Goal: Task Accomplishment & Management: Complete application form

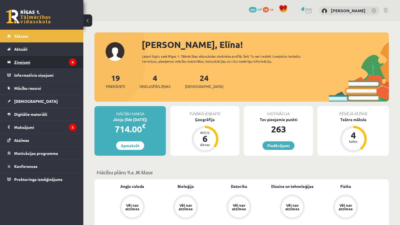
click at [44, 61] on legend "Ziņojumi 4" at bounding box center [45, 62] width 62 height 13
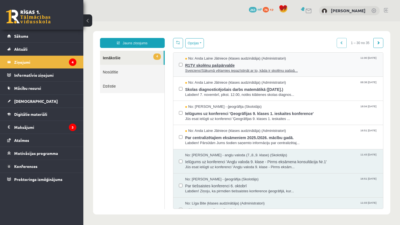
click at [236, 66] on span "R1TV skolēnu pašpārvalde" at bounding box center [281, 64] width 192 height 7
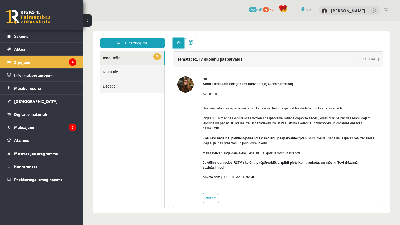
click at [178, 45] on link at bounding box center [178, 43] width 11 height 11
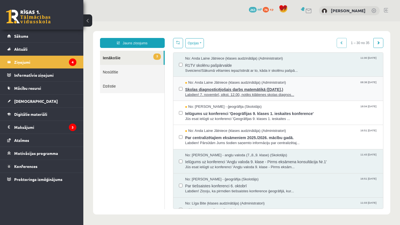
click at [226, 83] on span "No: Anda Laine Jātniece (klases audzinātāja) (Administratori)" at bounding box center [235, 82] width 101 height 5
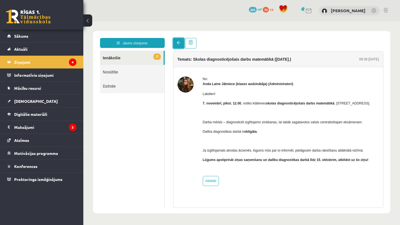
click at [175, 41] on link at bounding box center [178, 43] width 11 height 11
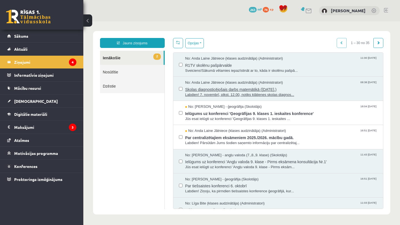
click at [214, 86] on span "Skolas diagnosticējošais darbs matemātikā (07.11.2025.)" at bounding box center [281, 88] width 192 height 7
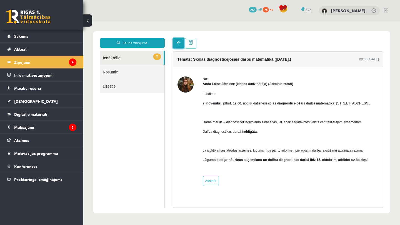
click at [176, 45] on span at bounding box center [178, 43] width 4 height 4
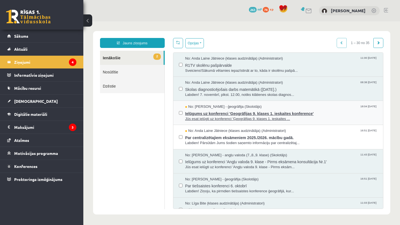
click at [213, 109] on span "No: Toms Krūmiņš - ģeogrāfija (Skolotājs)" at bounding box center [223, 106] width 76 height 5
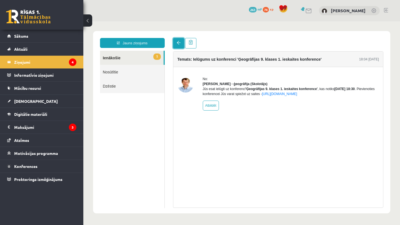
click at [176, 39] on link at bounding box center [178, 43] width 11 height 11
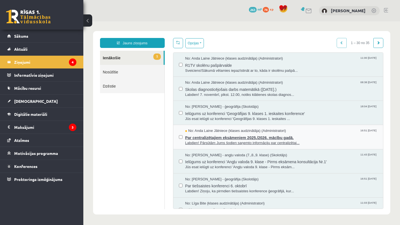
click at [217, 141] on span "Labdien! Pārsūtām Jums šodien saņemto informāciju par centralizētaj..." at bounding box center [281, 143] width 192 height 5
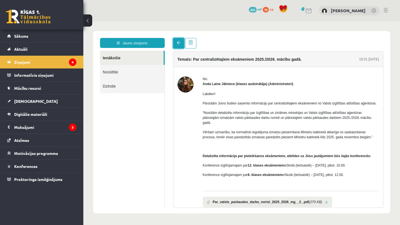
click at [174, 45] on link at bounding box center [178, 43] width 11 height 11
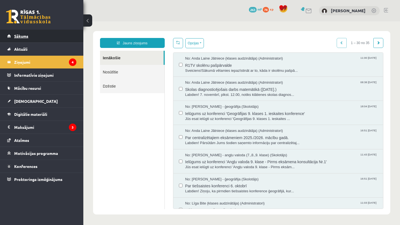
click at [50, 36] on link "Sākums" at bounding box center [41, 36] width 69 height 13
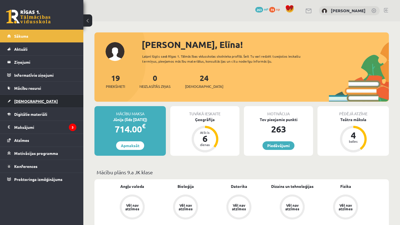
click at [28, 107] on link "[DEMOGRAPHIC_DATA]" at bounding box center [41, 101] width 69 height 13
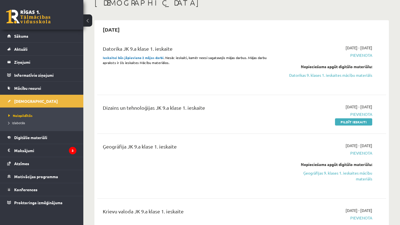
scroll to position [34, 0]
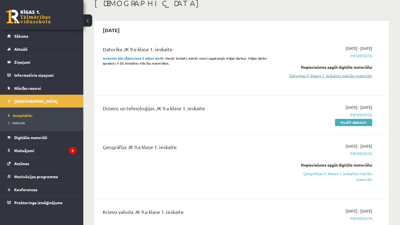
click at [312, 74] on link "Datorikas 9. klases 1. ieskaites mācību materiāls" at bounding box center [330, 76] width 84 height 6
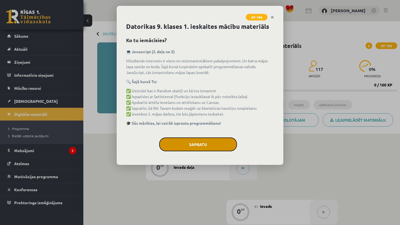
click at [203, 143] on button "Sapratu" at bounding box center [198, 145] width 78 height 14
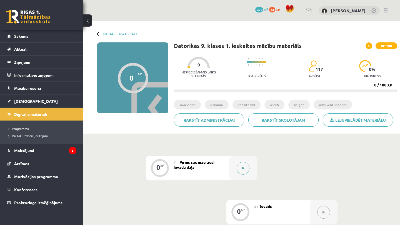
click at [240, 165] on button at bounding box center [242, 168] width 13 height 13
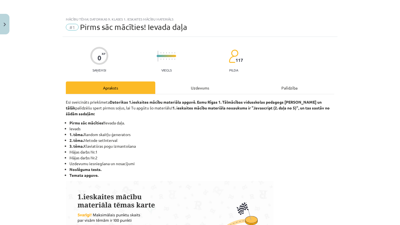
scroll to position [331, 0]
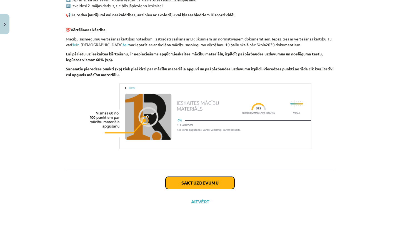
click at [211, 182] on button "Sākt uzdevumu" at bounding box center [199, 183] width 69 height 12
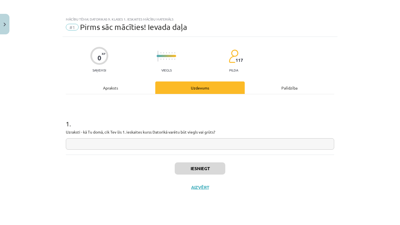
click at [166, 142] on input "text" at bounding box center [200, 143] width 268 height 11
type input "**"
click at [200, 171] on button "Iesniegt" at bounding box center [200, 169] width 50 height 12
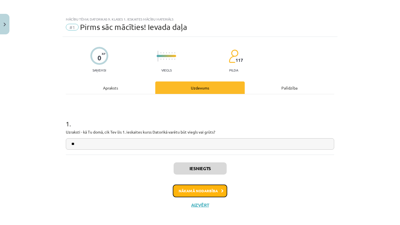
click at [193, 188] on button "Nākamā nodarbība" at bounding box center [200, 191] width 54 height 13
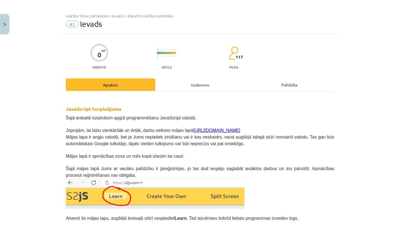
scroll to position [121, 0]
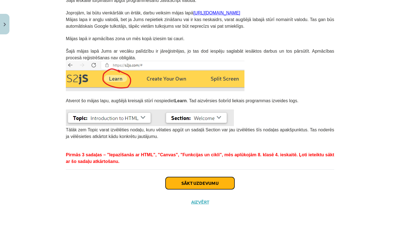
click at [197, 180] on button "Sākt uzdevumu" at bounding box center [199, 183] width 69 height 12
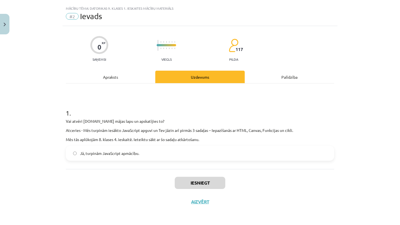
click at [173, 153] on label "Jā, turpinām JavaScript apmācību." at bounding box center [199, 154] width 267 height 14
click at [187, 183] on button "Iesniegt" at bounding box center [200, 183] width 50 height 12
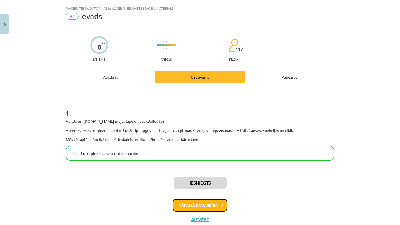
click at [203, 208] on button "Nākamā nodarbība" at bounding box center [200, 205] width 54 height 13
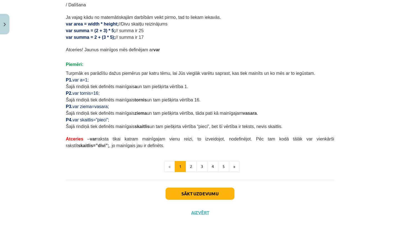
scroll to position [317, 0]
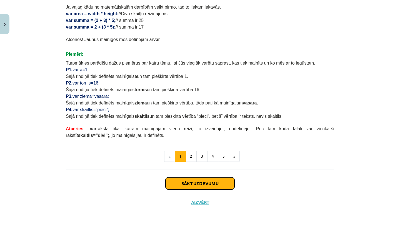
click at [200, 185] on button "Sākt uzdevumu" at bounding box center [199, 184] width 69 height 12
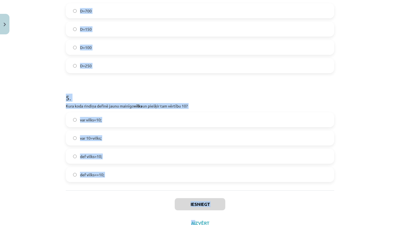
scroll to position [564, 0]
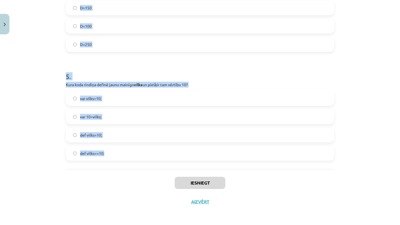
drag, startPoint x: 63, startPoint y: 57, endPoint x: 197, endPoint y: 160, distance: 168.9
copy form "Kāda būs G vērtība pēc koda izpildes? function RandInt(up_to) { n = Math.floor(…"
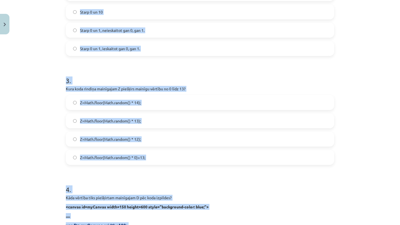
scroll to position [0, 0]
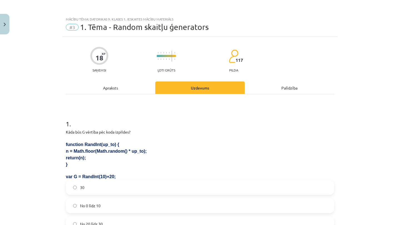
click at [25, 122] on div "Mācību tēma: Datorikas 9. klases 1. ieskaites mācību materiāls #3 1. Tēma - Ran…" at bounding box center [200, 112] width 400 height 225
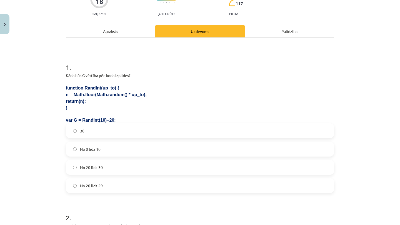
scroll to position [59, 0]
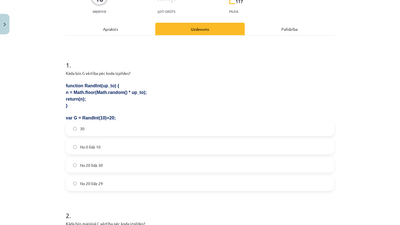
click at [93, 179] on label "No 20 līdz 29" at bounding box center [199, 184] width 267 height 14
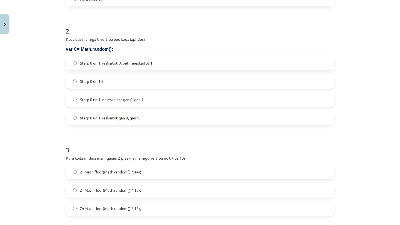
scroll to position [245, 0]
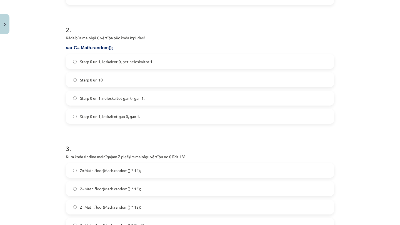
click at [109, 97] on span "Starp 0 un 1, neieskaitot gan 0, gan 1." at bounding box center [112, 98] width 64 height 6
click at [109, 118] on span "Starp 0 un 1, ieskaitot gan 0, gan 1." at bounding box center [110, 117] width 60 height 6
click at [115, 63] on span "Starp 0 un 1, ieskaitot 0, bet neieskaitot 1." at bounding box center [116, 62] width 73 height 6
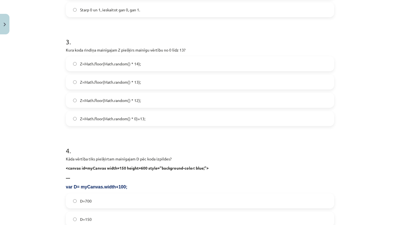
scroll to position [353, 0]
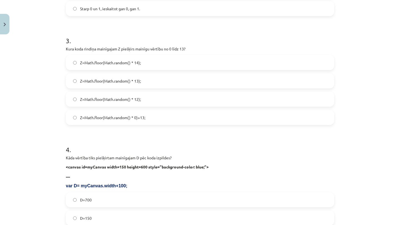
click at [126, 64] on span "Z=Math.floor(Math.random() * 14);" at bounding box center [110, 63] width 61 height 6
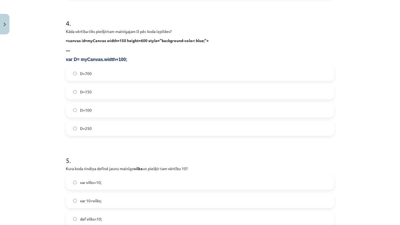
scroll to position [485, 0]
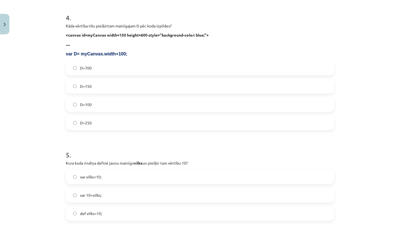
click at [102, 118] on label "D=250" at bounding box center [199, 123] width 267 height 14
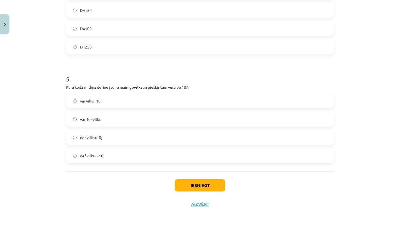
scroll to position [564, 0]
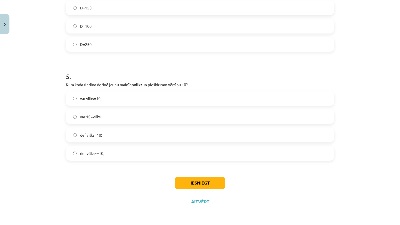
click at [93, 99] on span "var vilks=10;" at bounding box center [90, 99] width 21 height 6
click at [202, 183] on button "Iesniegt" at bounding box center [200, 183] width 50 height 12
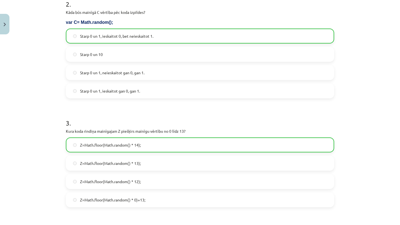
scroll to position [581, 0]
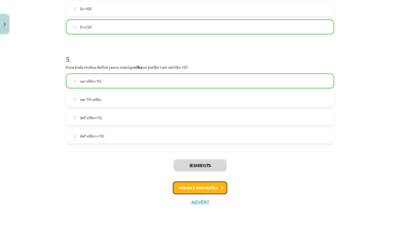
click at [200, 188] on button "Nākamā nodarbība" at bounding box center [200, 188] width 54 height 13
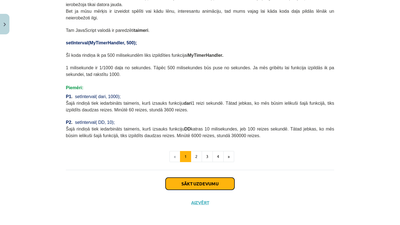
click at [198, 183] on button "Sākt uzdevumu" at bounding box center [199, 184] width 69 height 12
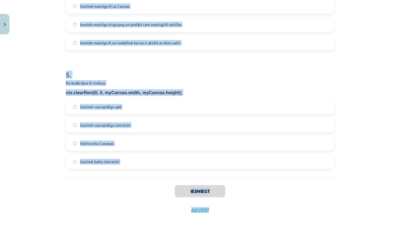
scroll to position [513, 0]
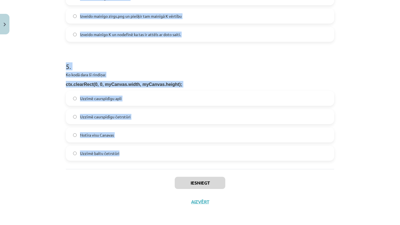
drag, startPoint x: 63, startPoint y: 117, endPoint x: 186, endPoint y: 163, distance: 131.6
copy form "Kurš attēla stūris ir piesaistes punkts, kad norāda tā atrašānās vietu Canvas? …"
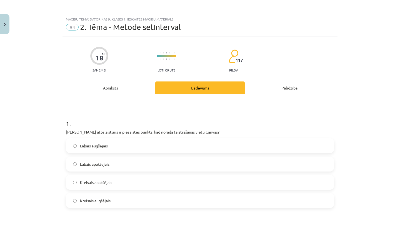
click at [47, 144] on div "Mācību tēma: Datorikas 9. klases 1. ieskaites mācību materiāls #4 2. Tēma - Met…" at bounding box center [200, 112] width 400 height 225
click at [117, 203] on label "Kreisais augšējais" at bounding box center [199, 201] width 267 height 14
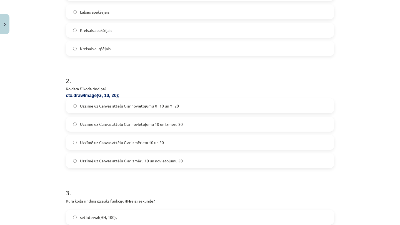
scroll to position [191, 0]
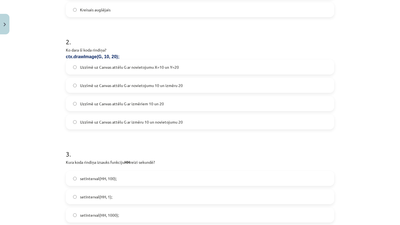
click at [112, 69] on span "Uzzīmē uz Canvas attēlu G ar novietojumu X=10 un Y=20" at bounding box center [129, 67] width 99 height 6
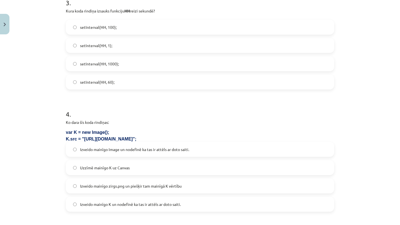
scroll to position [347, 0]
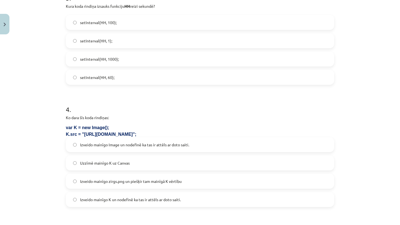
click at [104, 60] on span "setInterval(HH, 1000);" at bounding box center [99, 59] width 39 height 6
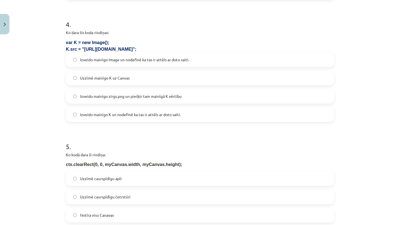
scroll to position [443, 0]
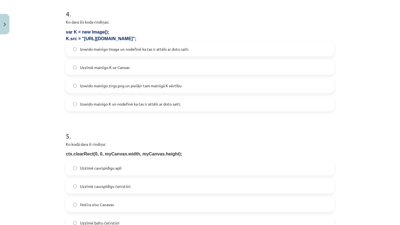
click at [142, 49] on span "Izveido mainīgo Image un nodefinē ka tas ir attēls ar doto saiti." at bounding box center [134, 49] width 109 height 6
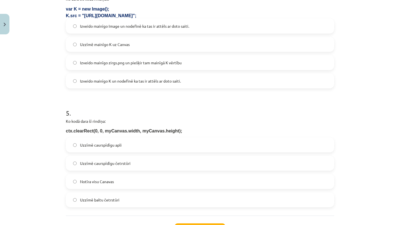
scroll to position [513, 0]
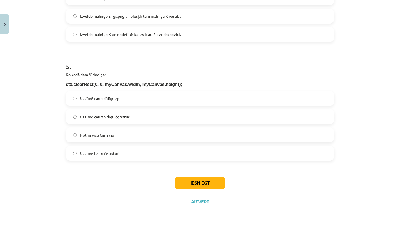
click at [115, 137] on label "Notīra visu Canavas" at bounding box center [199, 135] width 267 height 14
click at [216, 183] on button "Iesniegt" at bounding box center [200, 183] width 50 height 12
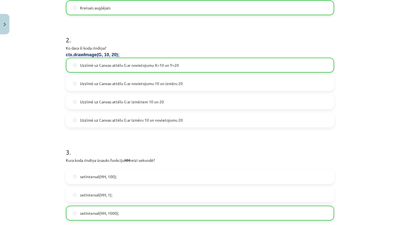
scroll to position [530, 0]
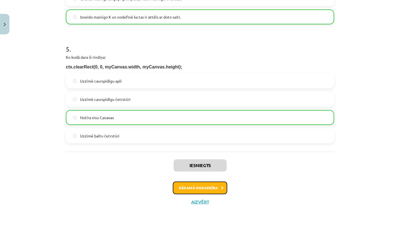
click at [214, 191] on button "Nākamā nodarbība" at bounding box center [200, 188] width 54 height 13
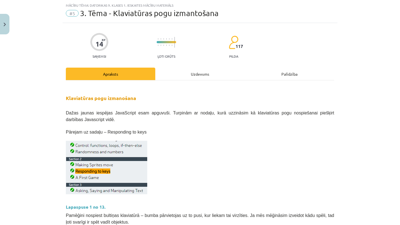
scroll to position [316, 0]
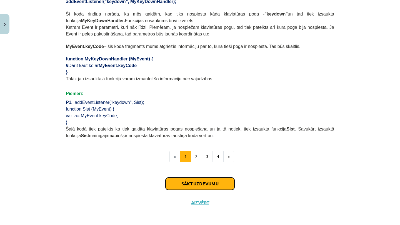
click at [206, 185] on button "Sākt uzdevumu" at bounding box center [199, 184] width 69 height 12
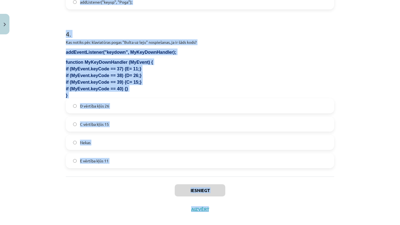
scroll to position [435, 0]
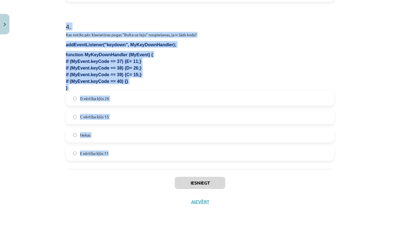
drag, startPoint x: 64, startPoint y: 20, endPoint x: 220, endPoint y: 163, distance: 211.9
copy form "Kurš taustiņa kods atbilst taustiņam "Atstarpes taustiņš"? 32 8 40 18 2 . Ko ko…"
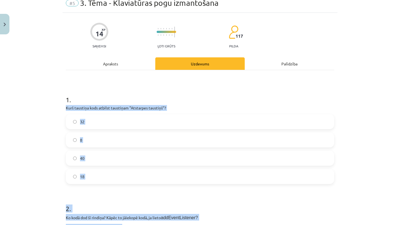
scroll to position [0, 0]
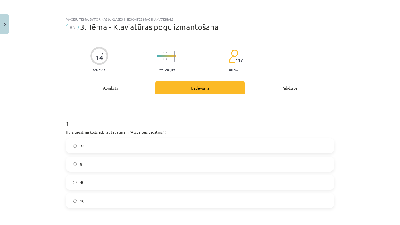
click at [35, 128] on div "Mācību tēma: Datorikas 9. klases 1. ieskaites mācību materiāls #5 3. Tēma - Kla…" at bounding box center [200, 112] width 400 height 225
click at [90, 142] on label "32" at bounding box center [199, 146] width 267 height 14
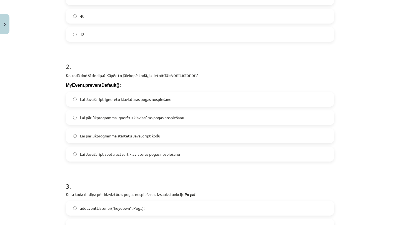
scroll to position [178, 0]
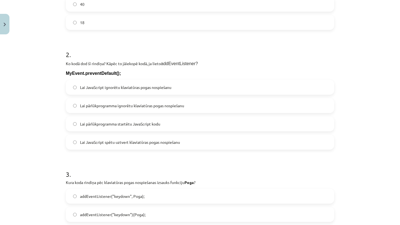
click at [110, 108] on span "Lai pārlūkprogramma ignorētu klaviatūras pogas nospiešanu" at bounding box center [132, 106] width 104 height 6
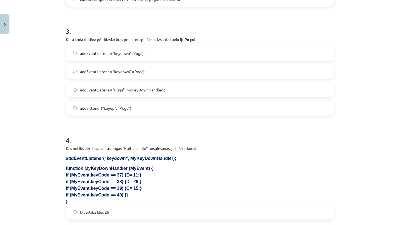
scroll to position [322, 0]
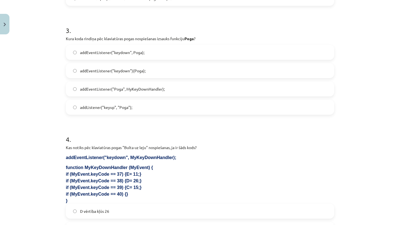
click at [133, 50] on span "addEventListener("keydown", Poga);" at bounding box center [112, 53] width 64 height 6
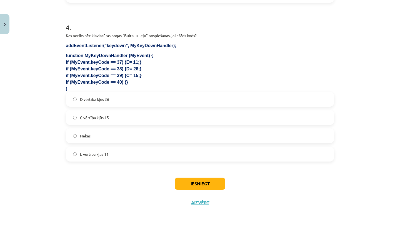
scroll to position [435, 0]
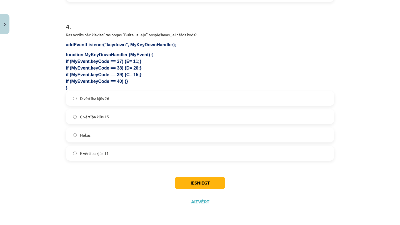
click at [121, 137] on label "Nekas" at bounding box center [199, 135] width 267 height 14
click at [212, 183] on button "Iesniegt" at bounding box center [200, 183] width 50 height 12
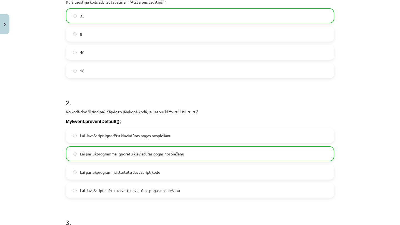
scroll to position [0, 0]
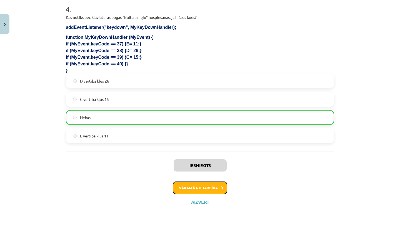
click at [204, 189] on button "Nākamā nodarbība" at bounding box center [200, 188] width 54 height 13
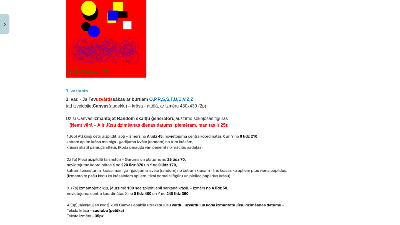
scroll to position [1167, 0]
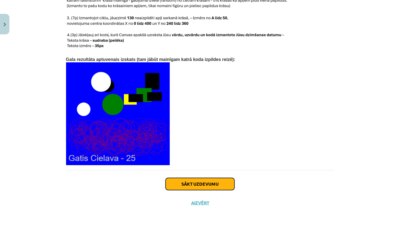
click at [201, 185] on button "Sākt uzdevumu" at bounding box center [199, 184] width 69 height 12
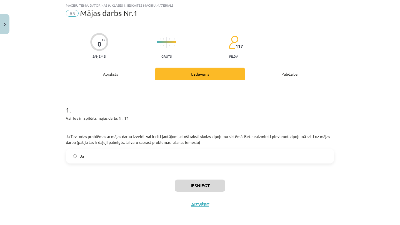
click at [159, 155] on label "Jā" at bounding box center [199, 156] width 267 height 14
click at [193, 186] on button "Iesniegt" at bounding box center [200, 186] width 50 height 12
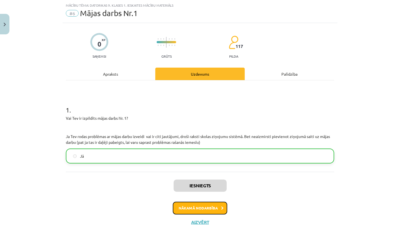
click at [206, 209] on button "Nākamā nodarbība" at bounding box center [200, 208] width 54 height 13
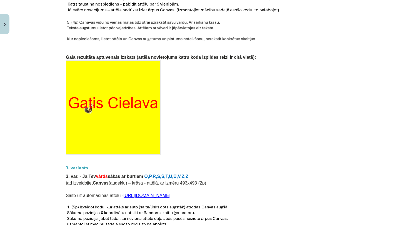
scroll to position [857, 0]
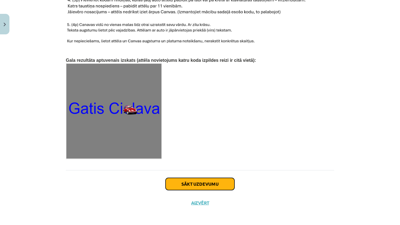
click at [189, 181] on button "Sākt uzdevumu" at bounding box center [199, 184] width 69 height 12
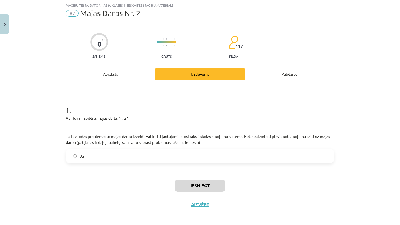
click at [144, 158] on label "Jā" at bounding box center [199, 156] width 267 height 14
click at [191, 189] on button "Iesniegt" at bounding box center [200, 186] width 50 height 12
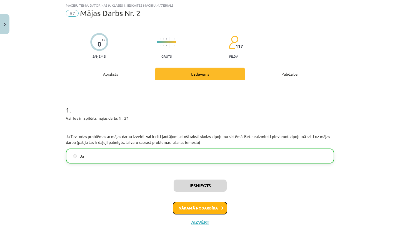
click at [206, 208] on button "Nākamā nodarbība" at bounding box center [200, 208] width 54 height 13
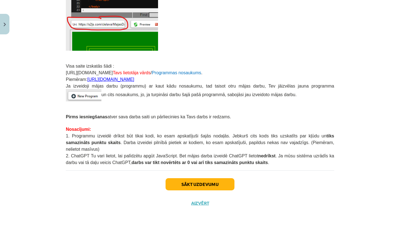
scroll to position [132, 0]
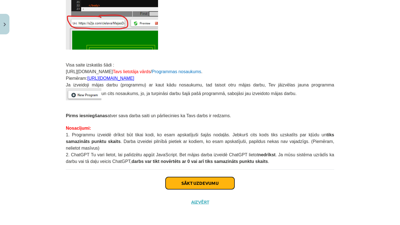
click at [206, 187] on button "Sākt uzdevumu" at bounding box center [199, 183] width 69 height 12
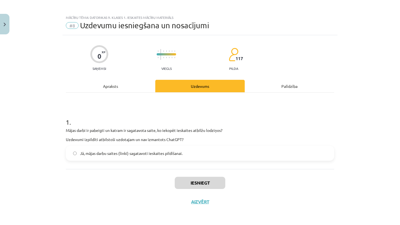
click at [141, 152] on span "Jā, mājas darbu saites (linki) sagatavoti ieskaites pildīšanai." at bounding box center [131, 154] width 102 height 6
click at [186, 180] on button "Iesniegt" at bounding box center [200, 183] width 50 height 12
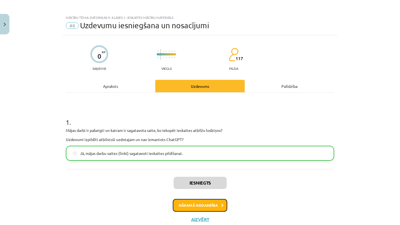
click at [188, 207] on button "Nākamā nodarbība" at bounding box center [200, 205] width 54 height 13
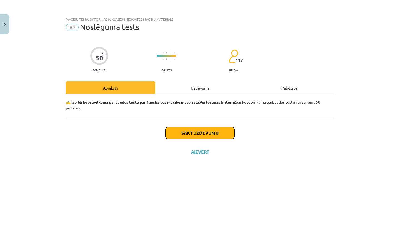
click at [197, 135] on button "Sākt uzdevumu" at bounding box center [199, 133] width 69 height 12
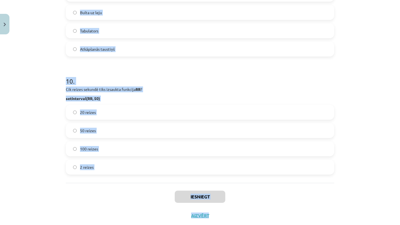
scroll to position [1053, 0]
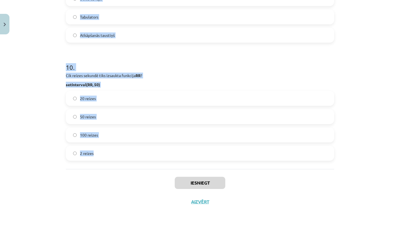
drag, startPoint x: 64, startPoint y: 130, endPoint x: 207, endPoint y: 160, distance: 146.4
copy form "Kura koda rindiņa izauks Funkciju Skola 10 reizes? for (var i = 0; i < 10; i--)…"
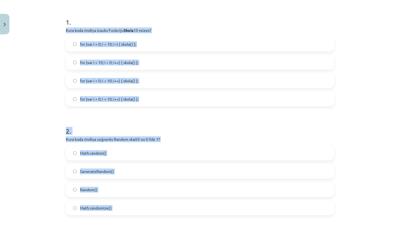
scroll to position [0, 0]
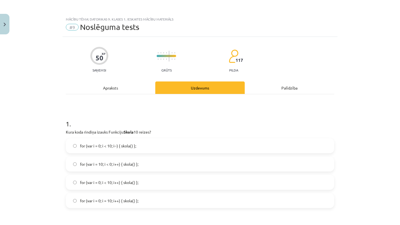
click at [21, 125] on div "Mācību tēma: Datorikas 9. klases 1. ieskaites mācību materiāls #9 Noslēguma tes…" at bounding box center [200, 112] width 400 height 225
click at [139, 144] on label "for (var i = 0; i < 10; i--) { skola() };" at bounding box center [199, 146] width 267 height 14
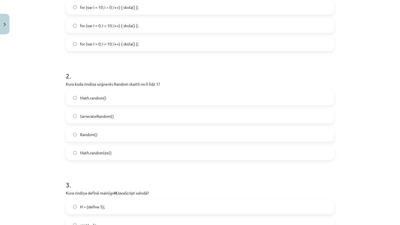
scroll to position [158, 0]
click at [120, 98] on label "Math.random()" at bounding box center [199, 97] width 267 height 14
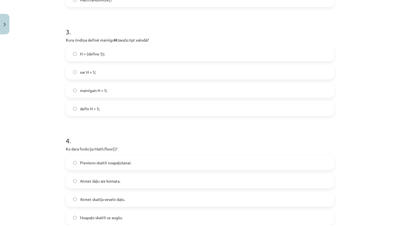
scroll to position [311, 0]
click at [101, 72] on label "var H = 5;" at bounding box center [199, 71] width 267 height 14
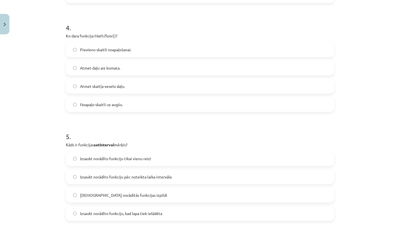
scroll to position [425, 0]
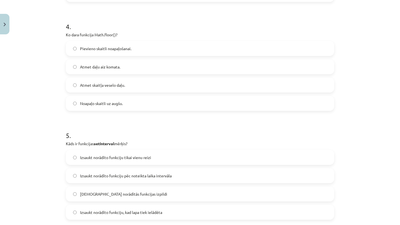
click at [123, 65] on label "Atmet daļu aiz komata." at bounding box center [199, 67] width 267 height 14
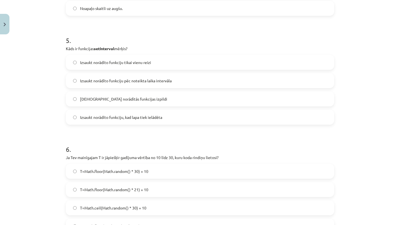
scroll to position [521, 0]
click at [145, 84] on label "Izsaukt norādīto funkciju pēc noteikta laika intervāla" at bounding box center [199, 80] width 267 height 14
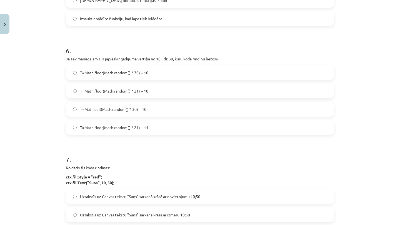
scroll to position [625, 0]
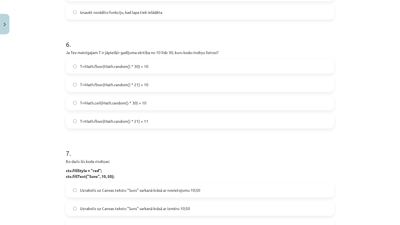
click at [120, 83] on span "T=Math.floor(Math.random() * 21) + 10" at bounding box center [114, 85] width 68 height 6
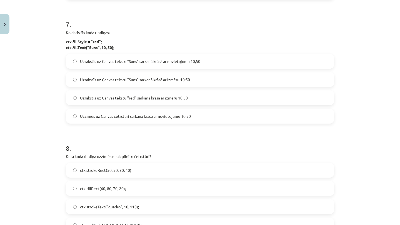
scroll to position [766, 0]
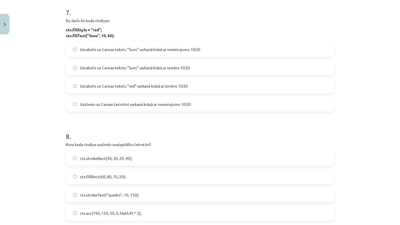
click at [150, 65] on span "Uzrakstīs uz Canvas tekstu "Suns" sarkanā krāsā ar izmēru 10;50" at bounding box center [135, 68] width 110 height 6
click at [139, 49] on span "Uzrakstīs uz Canvas tekstu "Suns" sarkanā krāsā ar novietojumu 10;50" at bounding box center [140, 50] width 120 height 6
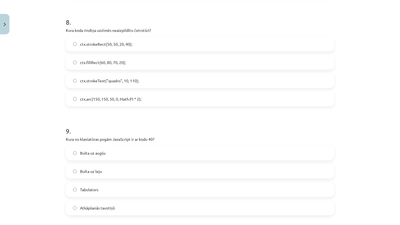
scroll to position [880, 0]
click at [107, 40] on label "ctx.strokeRect(50, 50, 20, 40);" at bounding box center [199, 44] width 267 height 14
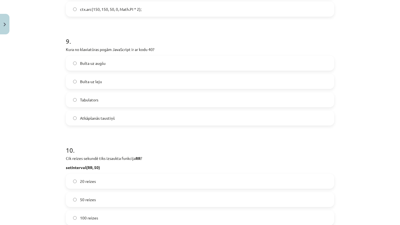
scroll to position [971, 0]
click at [107, 80] on label "Bulta uz leju" at bounding box center [199, 81] width 267 height 14
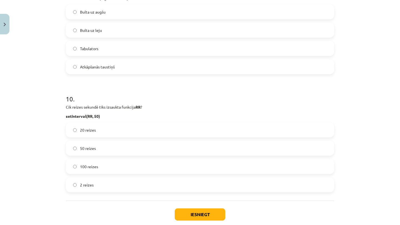
scroll to position [1034, 0]
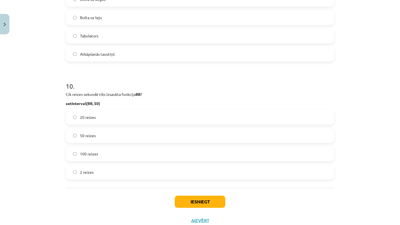
click at [100, 119] on label "20 reizes" at bounding box center [199, 117] width 267 height 14
click at [193, 199] on button "Iesniegt" at bounding box center [200, 202] width 50 height 12
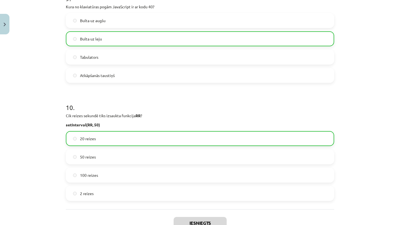
scroll to position [1070, 0]
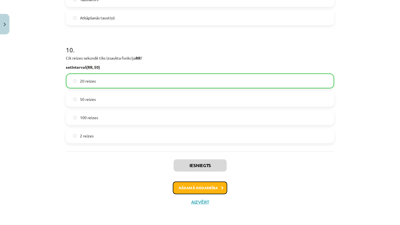
click at [191, 185] on button "Nākamā nodarbība" at bounding box center [200, 188] width 54 height 13
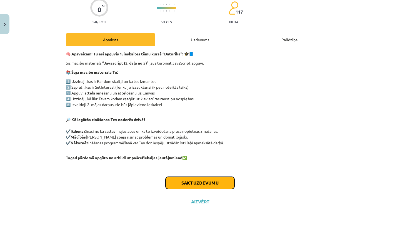
click at [187, 183] on button "Sākt uzdevumu" at bounding box center [199, 183] width 69 height 12
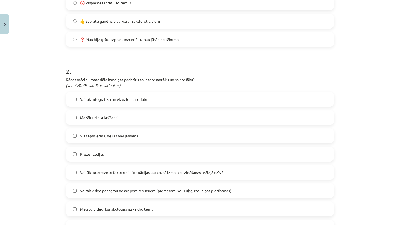
scroll to position [374, 0]
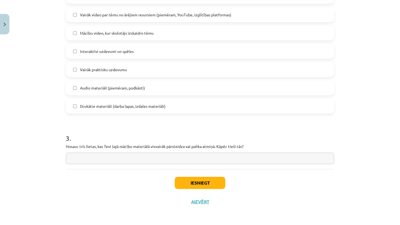
click at [104, 90] on span "Audio materiāli (piemēram, podkāsti)" at bounding box center [112, 88] width 65 height 6
click at [83, 85] on label "Audio materiāli (piemēram, podkāsti)" at bounding box center [199, 88] width 267 height 14
click at [192, 183] on button "Iesniegt" at bounding box center [200, 183] width 50 height 12
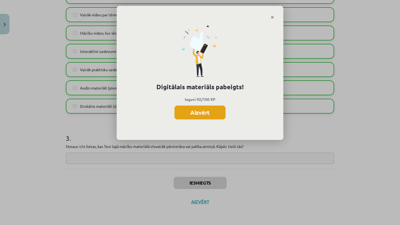
click at [194, 113] on button "Aizvērt" at bounding box center [199, 113] width 51 height 14
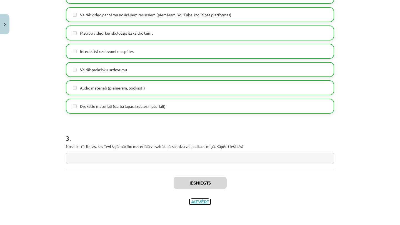
click at [196, 202] on button "Aizvērt" at bounding box center [199, 202] width 21 height 6
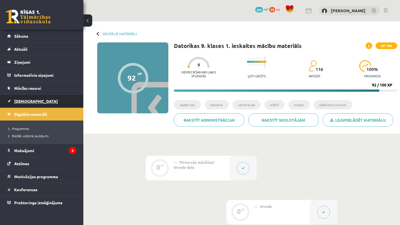
click at [27, 98] on link "[DEMOGRAPHIC_DATA]" at bounding box center [41, 101] width 69 height 13
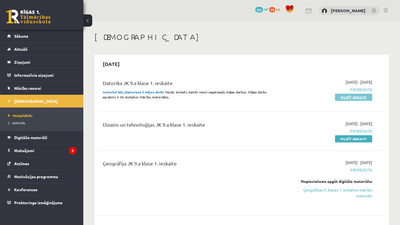
click at [355, 97] on link "Pildīt ieskaiti" at bounding box center [353, 97] width 37 height 7
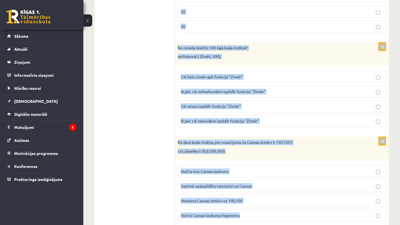
scroll to position [485, 0]
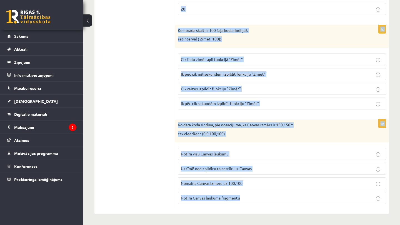
drag, startPoint x: 177, startPoint y: 65, endPoint x: 354, endPoint y: 214, distance: 231.2
copy form "Kura poga uz klaviatūras jānospiež, lai izpildītos darbība B=5+5? function Izda…"
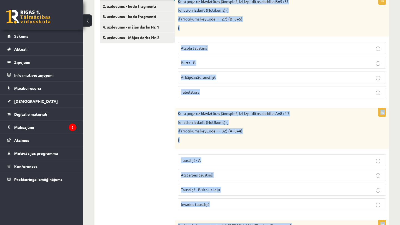
scroll to position [0, 0]
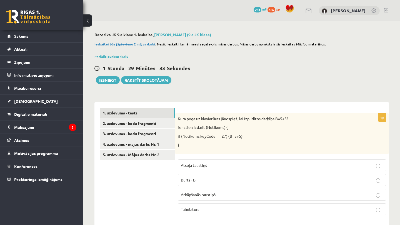
click at [236, 82] on div "1 Stunda 29 Minūtes 33 Sekundes Iesniegt Rakstīt skolotājam" at bounding box center [241, 71] width 294 height 25
click at [216, 167] on p "Atsoļa taustiņš" at bounding box center [282, 166] width 202 height 6
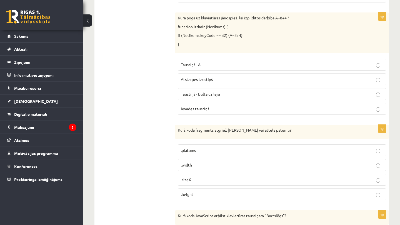
scroll to position [214, 0]
click at [201, 83] on label "Atstarpes taustiņš" at bounding box center [282, 79] width 208 height 12
click at [213, 167] on p ".width" at bounding box center [282, 165] width 202 height 6
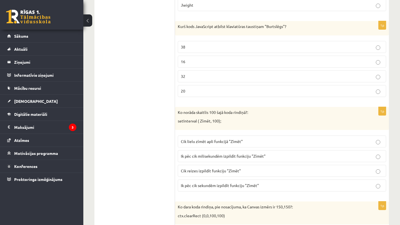
scroll to position [404, 0]
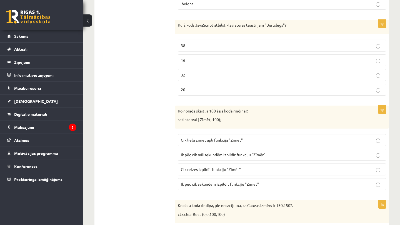
click at [205, 61] on p "16" at bounding box center [282, 60] width 202 height 6
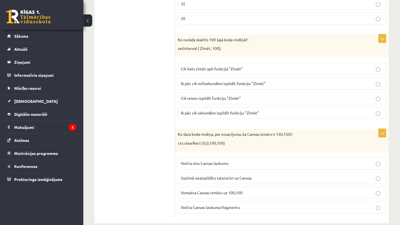
scroll to position [476, 0]
click at [207, 83] on span "Ik pēc cik milisekundēm izpildīt funkciju "Zīmēt"" at bounding box center [223, 83] width 85 height 5
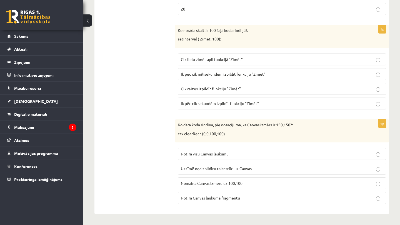
click at [220, 152] on span "Notīra visu Canvas laukumu" at bounding box center [205, 153] width 48 height 5
click at [212, 196] on span "Notīra Canvas laukuma fragmentu" at bounding box center [210, 198] width 59 height 5
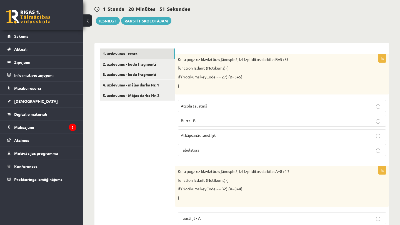
scroll to position [0, 0]
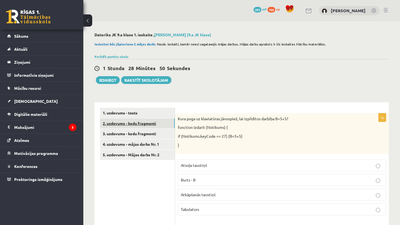
click at [128, 125] on link "2. uzdevums - kodu fragmenti" at bounding box center [137, 123] width 75 height 10
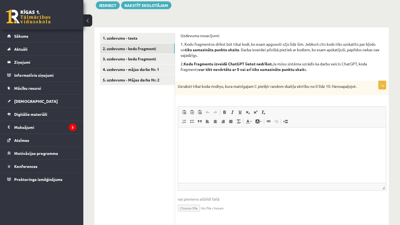
scroll to position [75, 0]
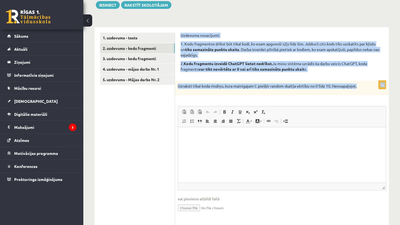
drag, startPoint x: 180, startPoint y: 33, endPoint x: 358, endPoint y: 85, distance: 185.3
copy form "Uzdevuma nosacījumi: 1. Kodu fragmentos drīkst būt tikai kodi, ko esam apguvuši…"
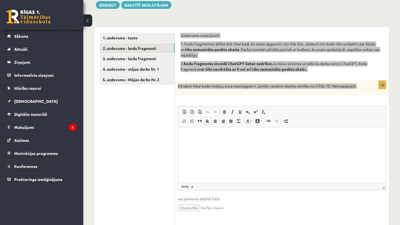
click at [221, 144] on html at bounding box center [282, 135] width 208 height 17
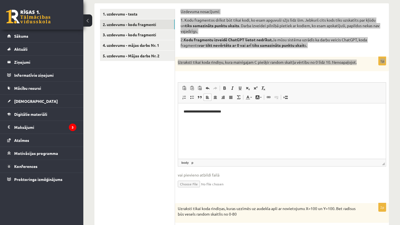
scroll to position [100, 0]
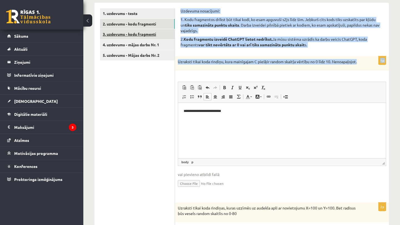
click at [127, 32] on link "3. uzdevums - kodu fragmenti" at bounding box center [137, 34] width 75 height 10
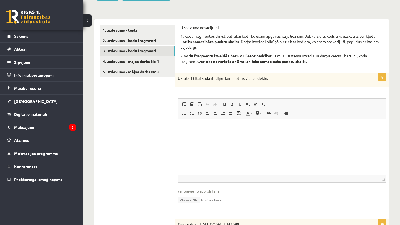
scroll to position [82, 0]
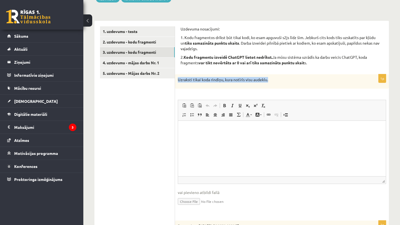
drag, startPoint x: 178, startPoint y: 81, endPoint x: 282, endPoint y: 81, distance: 104.1
click at [282, 81] on p "Uzraksti tikai koda rindiņu, kura notīrīs visu audeklu." at bounding box center [268, 80] width 180 height 6
copy p "Uzraksti tikai koda rindiņu, kura notīrīs visu audeklu."
click at [211, 138] on html at bounding box center [282, 129] width 208 height 17
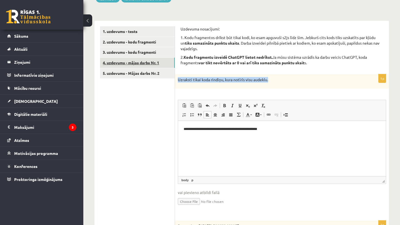
click at [129, 61] on link "4. uzdevums - mājas darbs Nr. 1" at bounding box center [137, 63] width 75 height 10
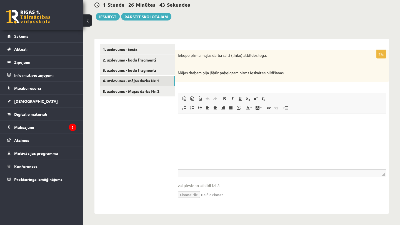
scroll to position [0, 0]
click at [103, 16] on button "Iesniegt" at bounding box center [108, 17] width 24 height 8
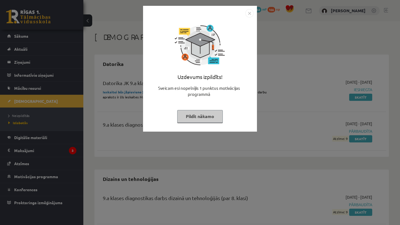
click at [249, 14] on img "Close" at bounding box center [249, 13] width 8 height 8
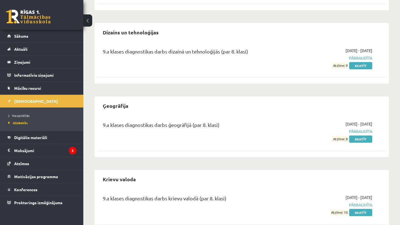
scroll to position [144, 0]
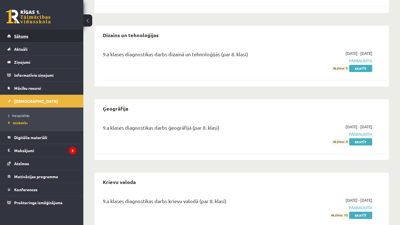
click at [75, 40] on link "Sākums" at bounding box center [41, 36] width 69 height 13
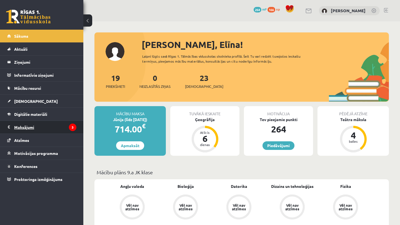
click at [33, 125] on legend "Maksājumi 3" at bounding box center [45, 127] width 62 height 13
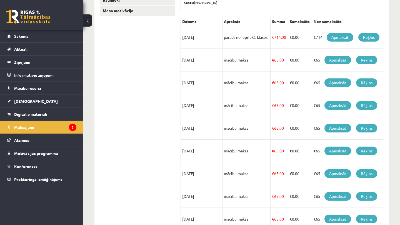
scroll to position [115, 0]
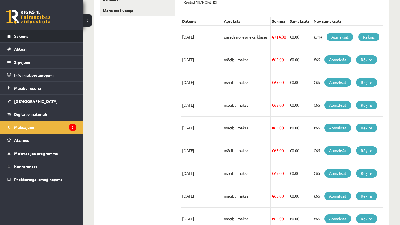
click at [38, 39] on link "Sākums" at bounding box center [41, 36] width 69 height 13
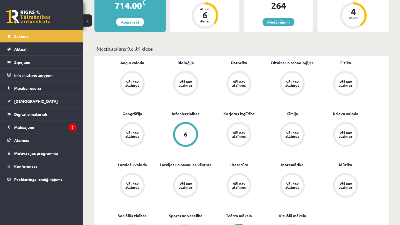
scroll to position [84, 0]
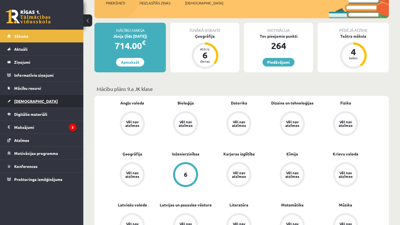
click at [31, 101] on span "[DEMOGRAPHIC_DATA]" at bounding box center [36, 101] width 44 height 5
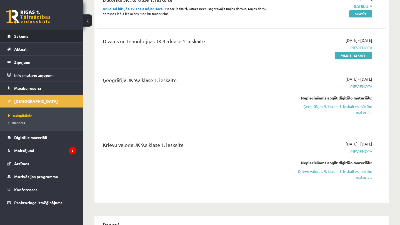
click at [54, 37] on link "Sākums" at bounding box center [41, 36] width 69 height 13
